Goal: Task Accomplishment & Management: Manage account settings

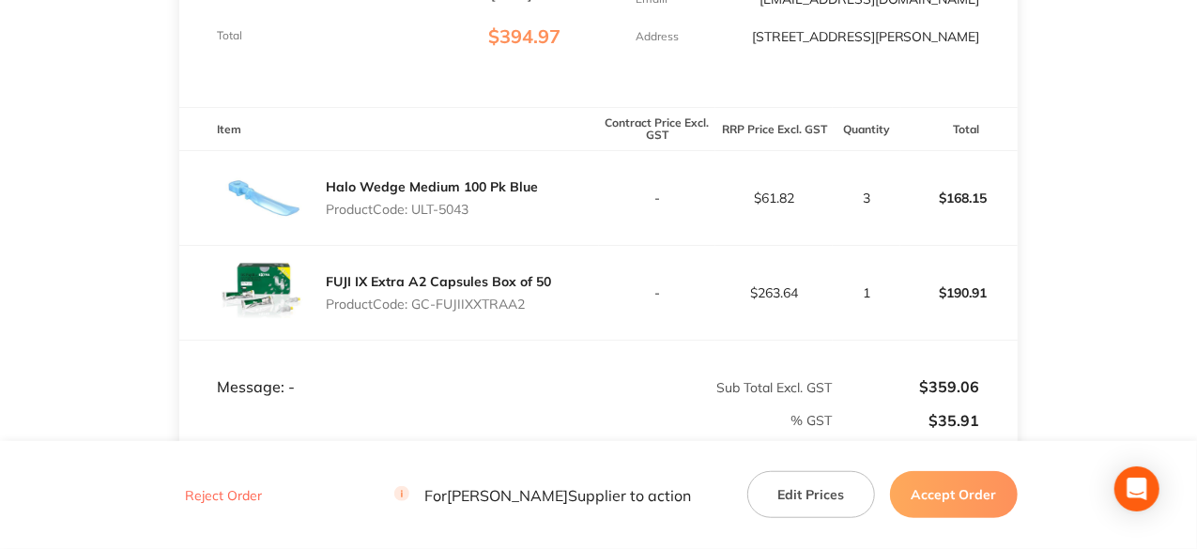
scroll to position [469, 0]
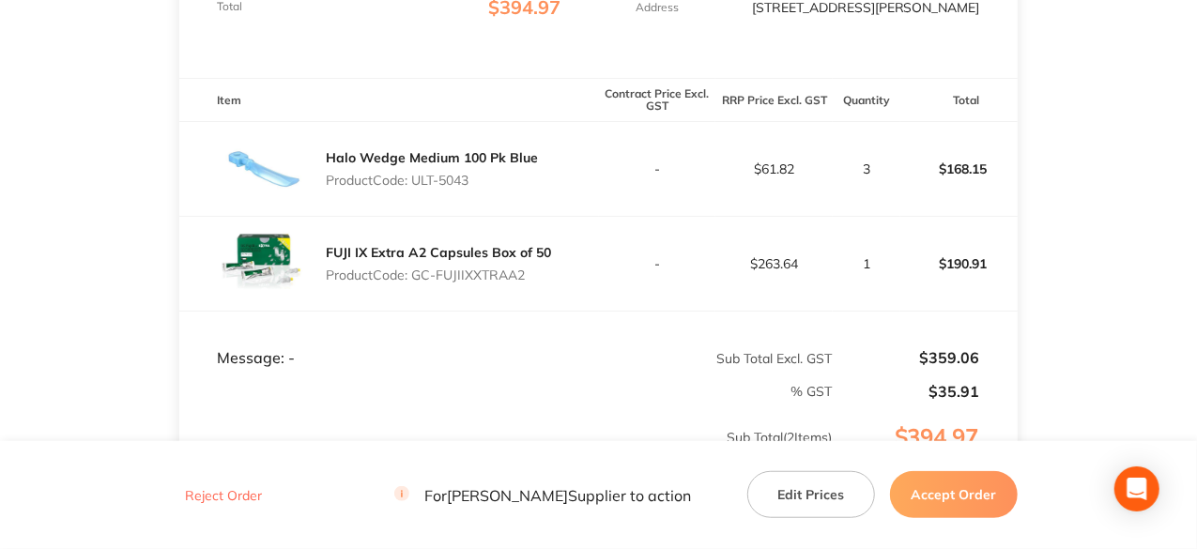
drag, startPoint x: 530, startPoint y: 290, endPoint x: 415, endPoint y: 293, distance: 114.6
click at [415, 283] on p "Product Code: GC-FUJIIXXTRAA2" at bounding box center [438, 275] width 225 height 15
copy p "GC-FUJIIXXTRAA2"
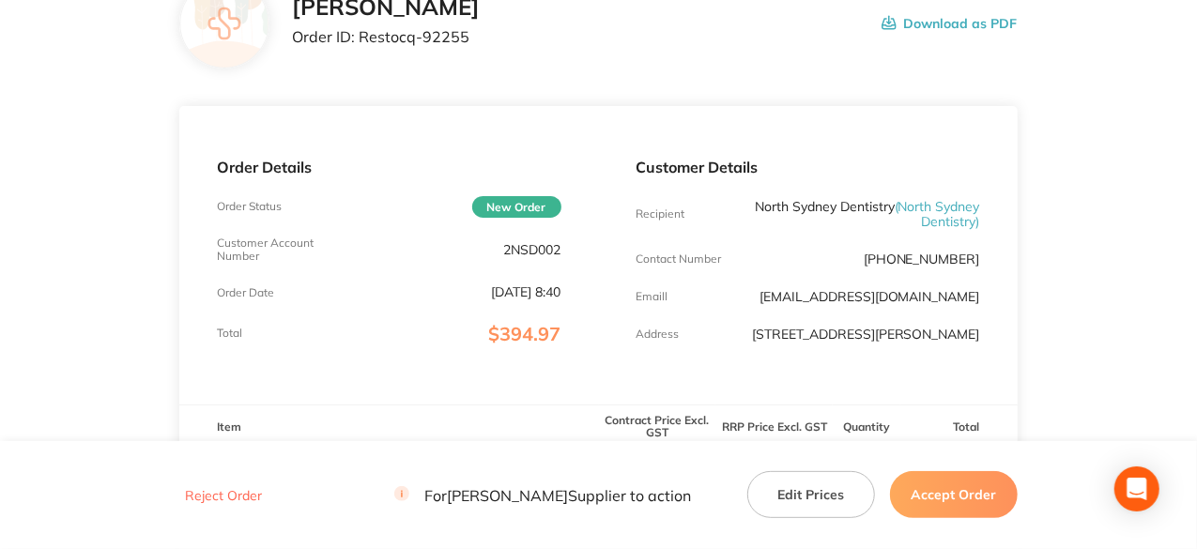
scroll to position [0, 0]
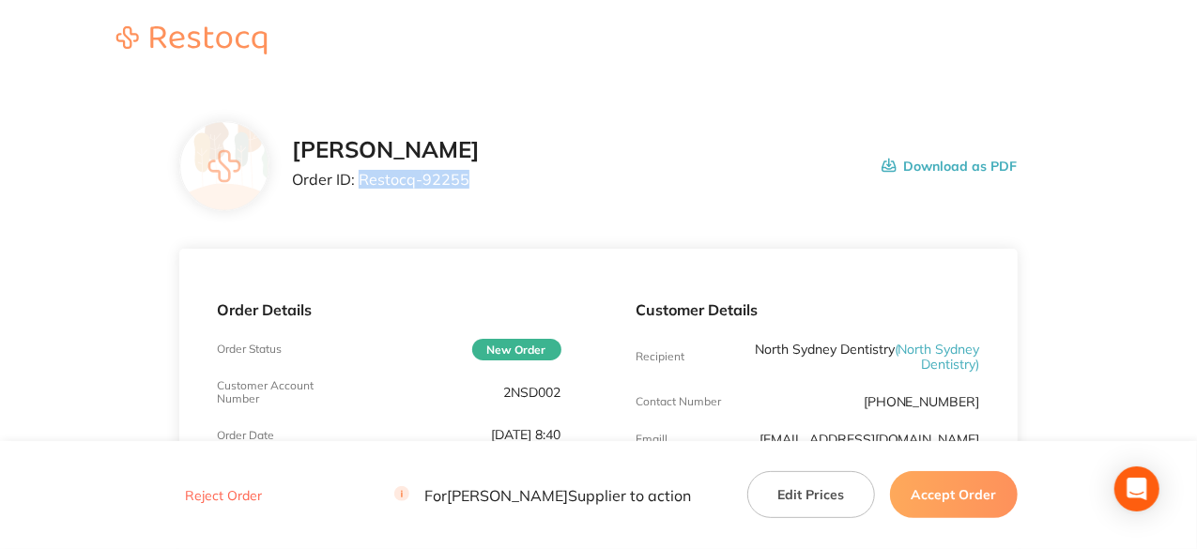
drag, startPoint x: 468, startPoint y: 179, endPoint x: 359, endPoint y: 185, distance: 109.1
click at [359, 185] on p "Order ID: Restocq- 92255" at bounding box center [386, 179] width 188 height 17
copy p "Restocq- 92255"
click at [960, 499] on button "Accept Order" at bounding box center [954, 494] width 128 height 47
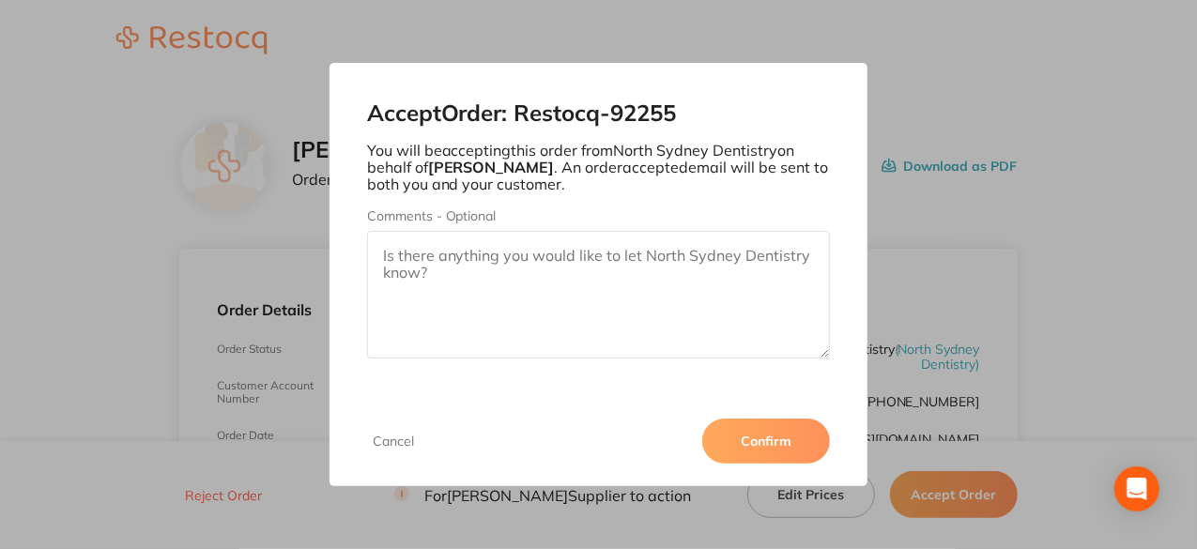
click at [776, 436] on button "Confirm" at bounding box center [766, 441] width 128 height 45
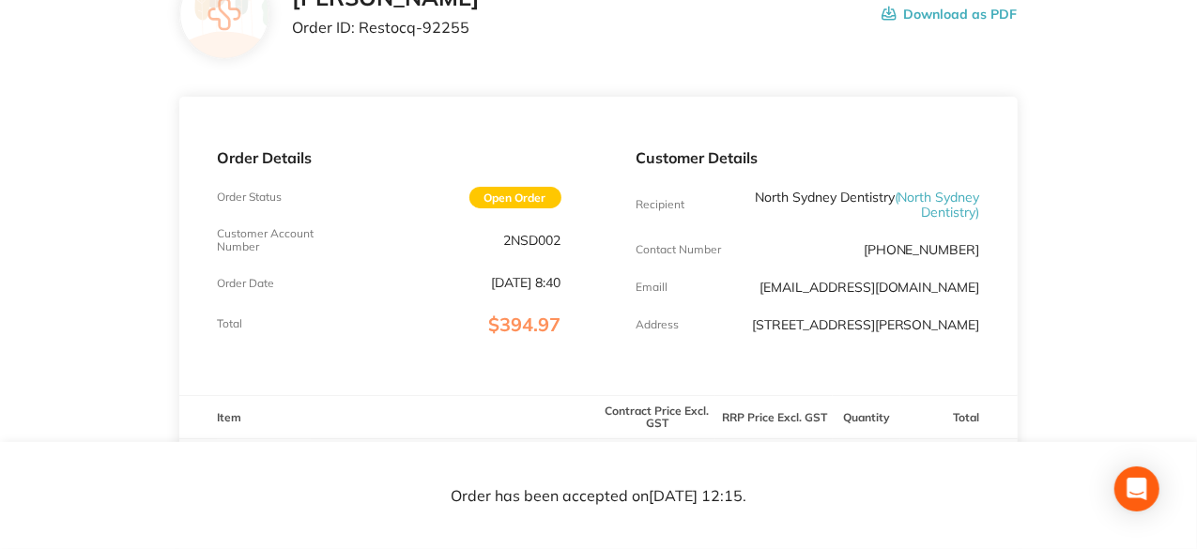
scroll to position [282, 0]
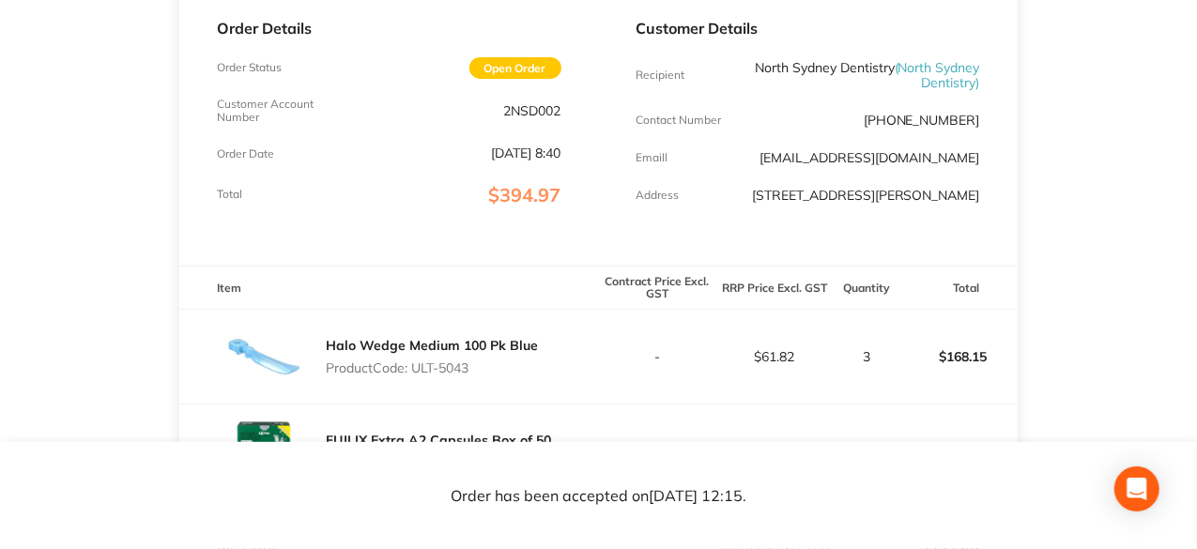
drag, startPoint x: 981, startPoint y: 159, endPoint x: 753, endPoint y: 157, distance: 228.2
click at [753, 157] on div "Customer Details Recipient [GEOGRAPHIC_DATA] Dentistry ( [GEOGRAPHIC_DATA] Dent…" at bounding box center [808, 116] width 419 height 298
copy link "[EMAIL_ADDRESS][DOMAIN_NAME]"
